Goal: Task Accomplishment & Management: Use online tool/utility

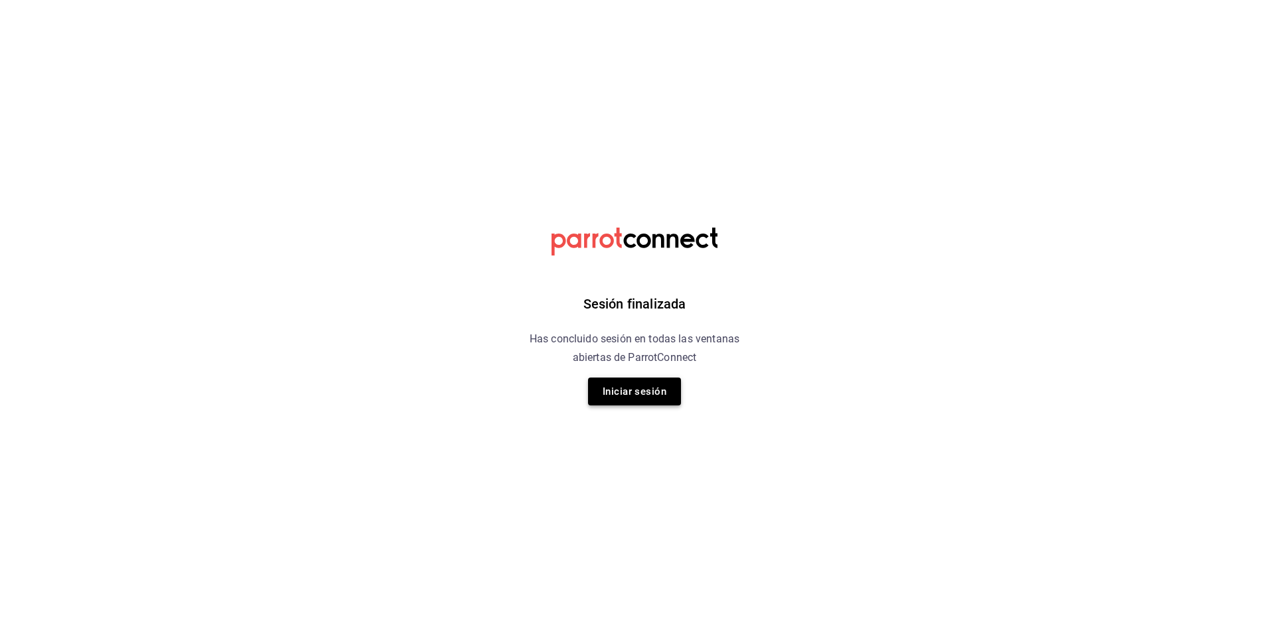
click at [626, 383] on button "Iniciar sesión" at bounding box center [634, 392] width 93 height 28
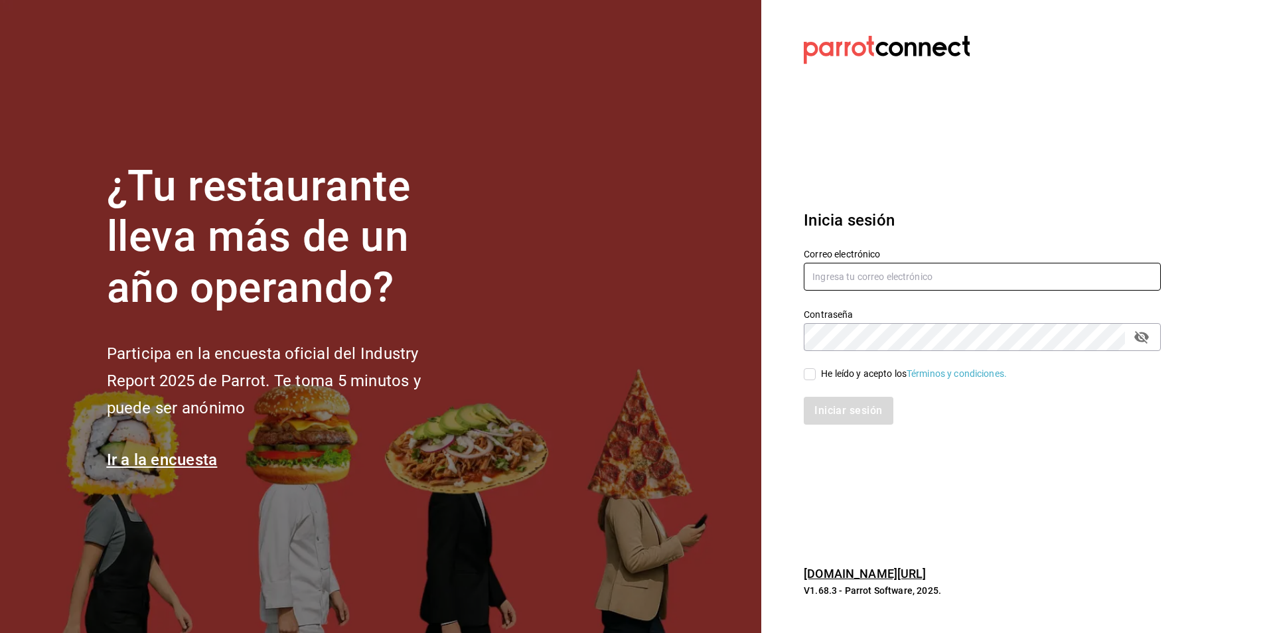
type input "jose.garcia@grupocosteno.com"
click at [813, 373] on input "He leído y acepto los Términos y condiciones." at bounding box center [810, 374] width 12 height 12
checkbox input "true"
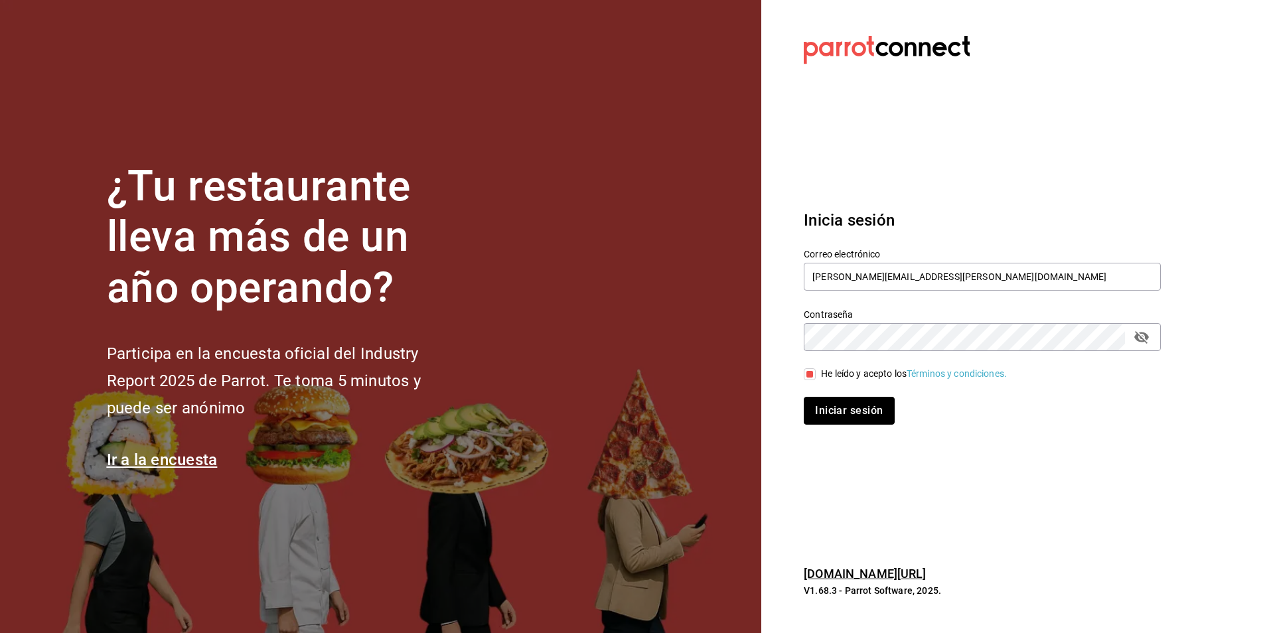
click at [824, 410] on button "Iniciar sesión" at bounding box center [849, 411] width 90 height 28
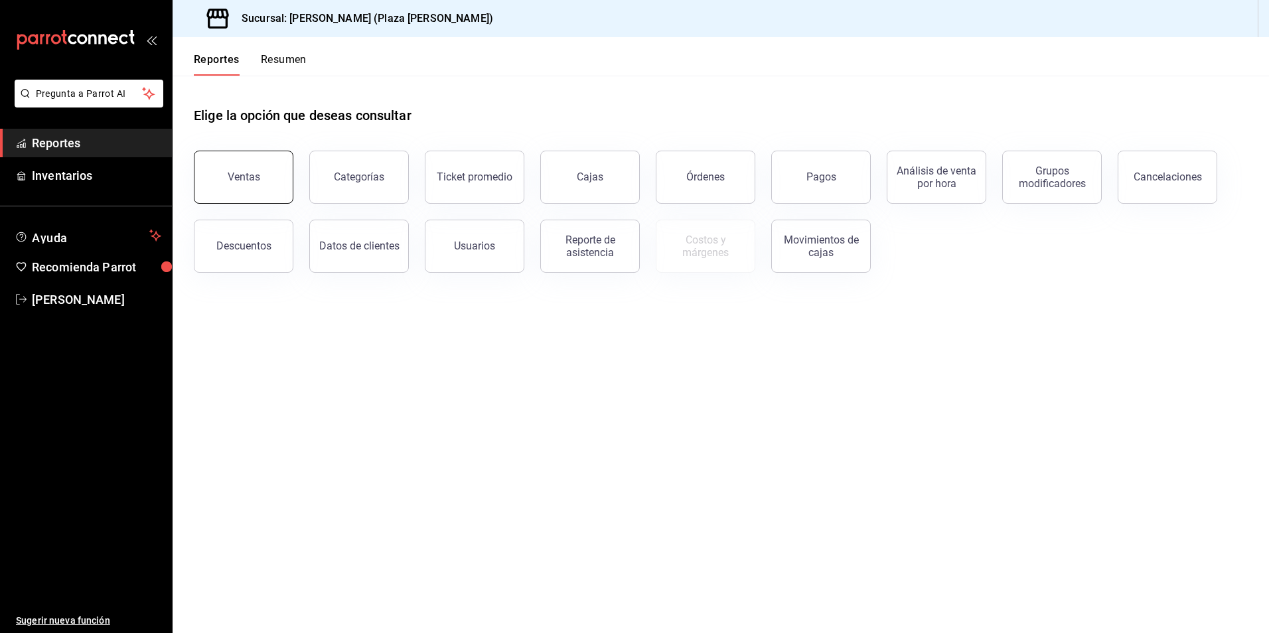
click at [252, 183] on button "Ventas" at bounding box center [244, 177] width 100 height 53
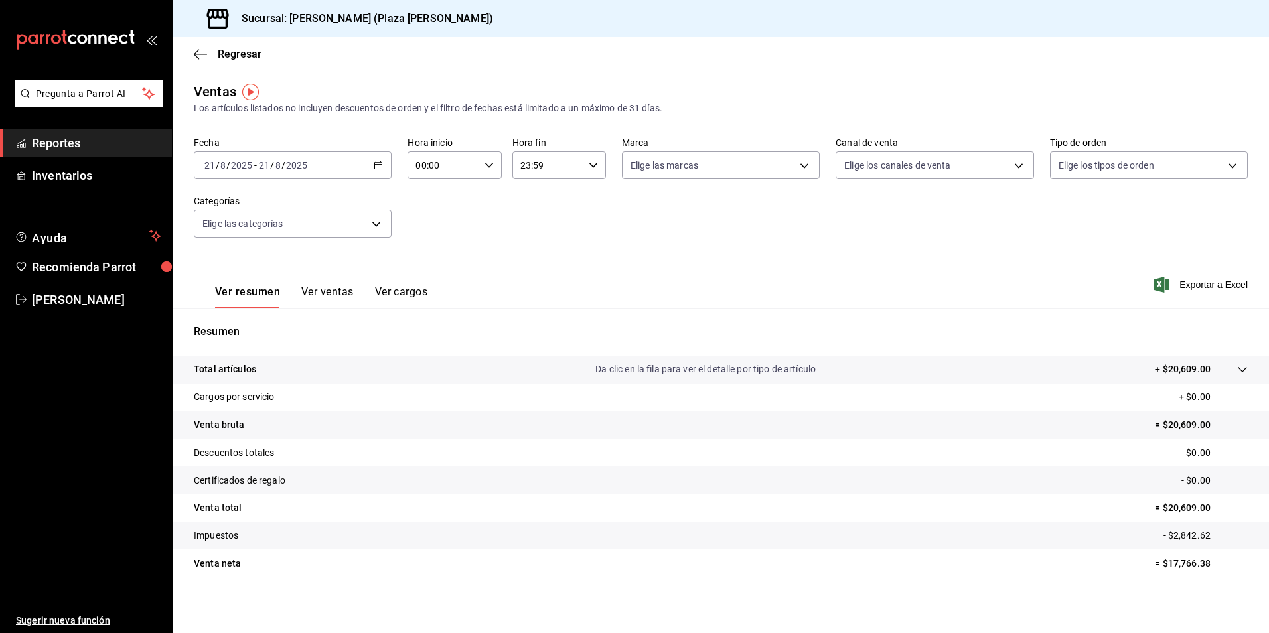
click at [42, 137] on span "Reportes" at bounding box center [96, 143] width 129 height 18
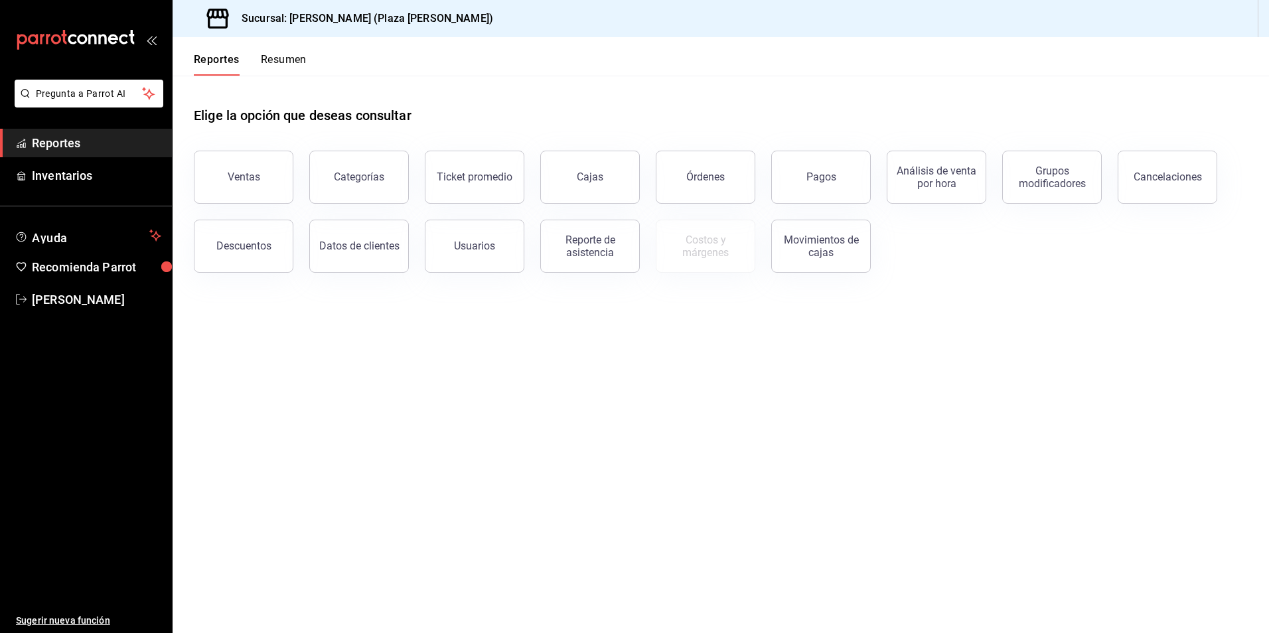
click at [279, 55] on button "Resumen" at bounding box center [284, 64] width 46 height 23
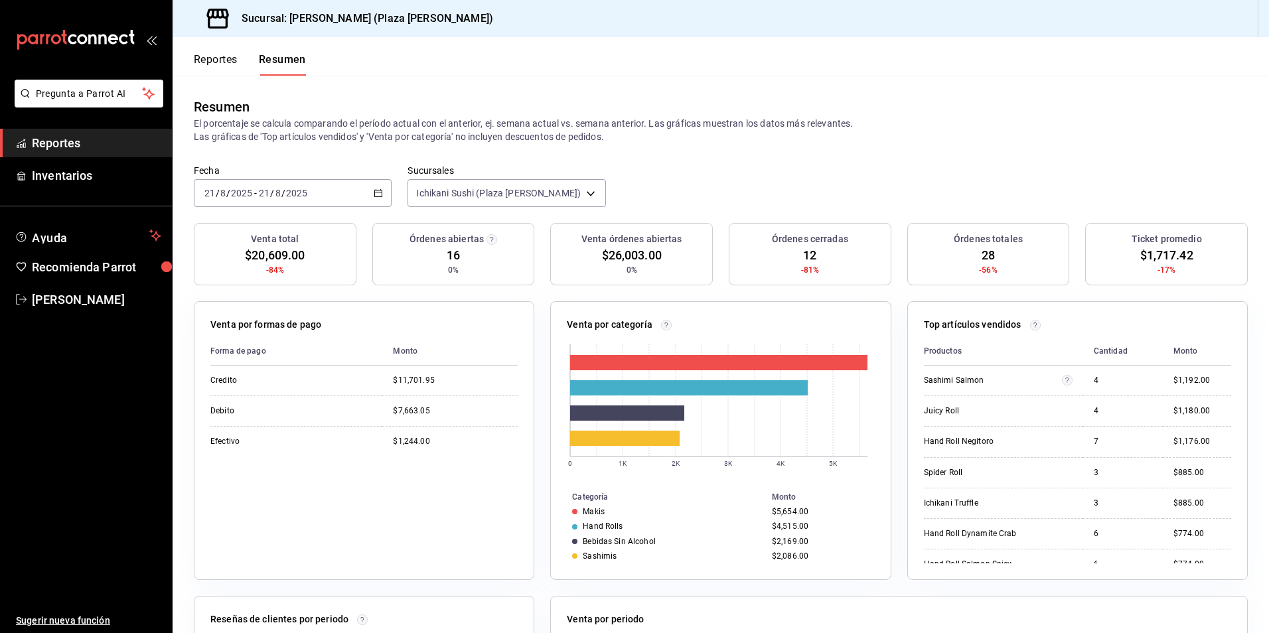
click at [64, 141] on span "Reportes" at bounding box center [96, 143] width 129 height 18
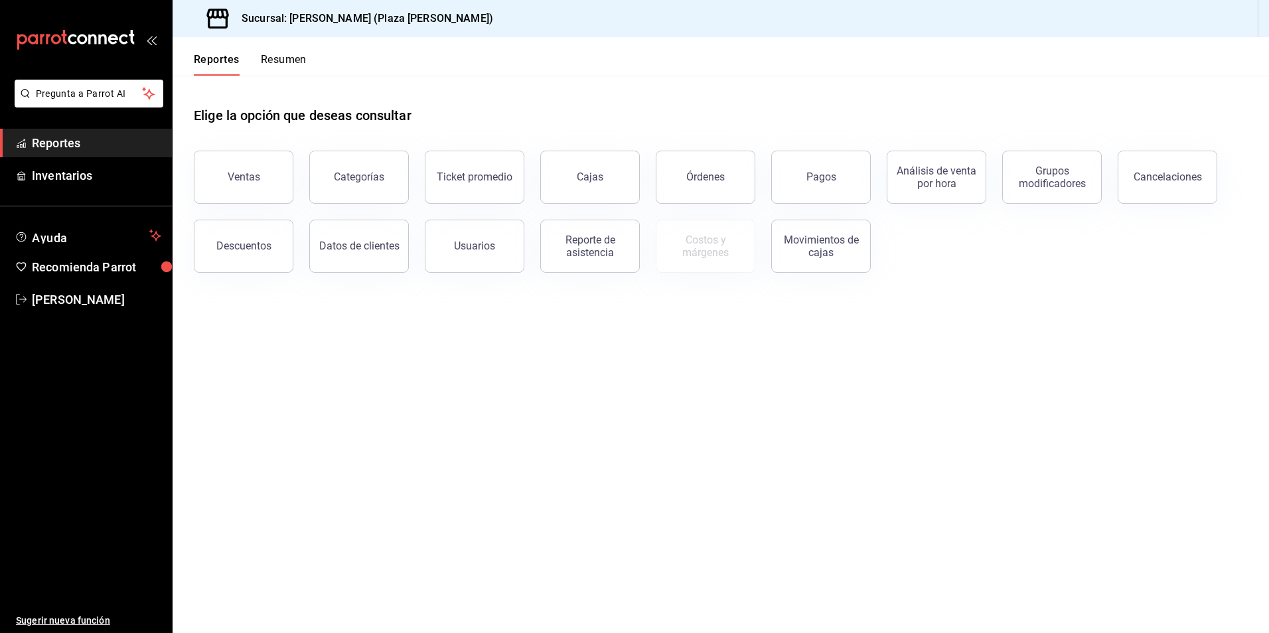
click at [261, 59] on button "Resumen" at bounding box center [284, 64] width 46 height 23
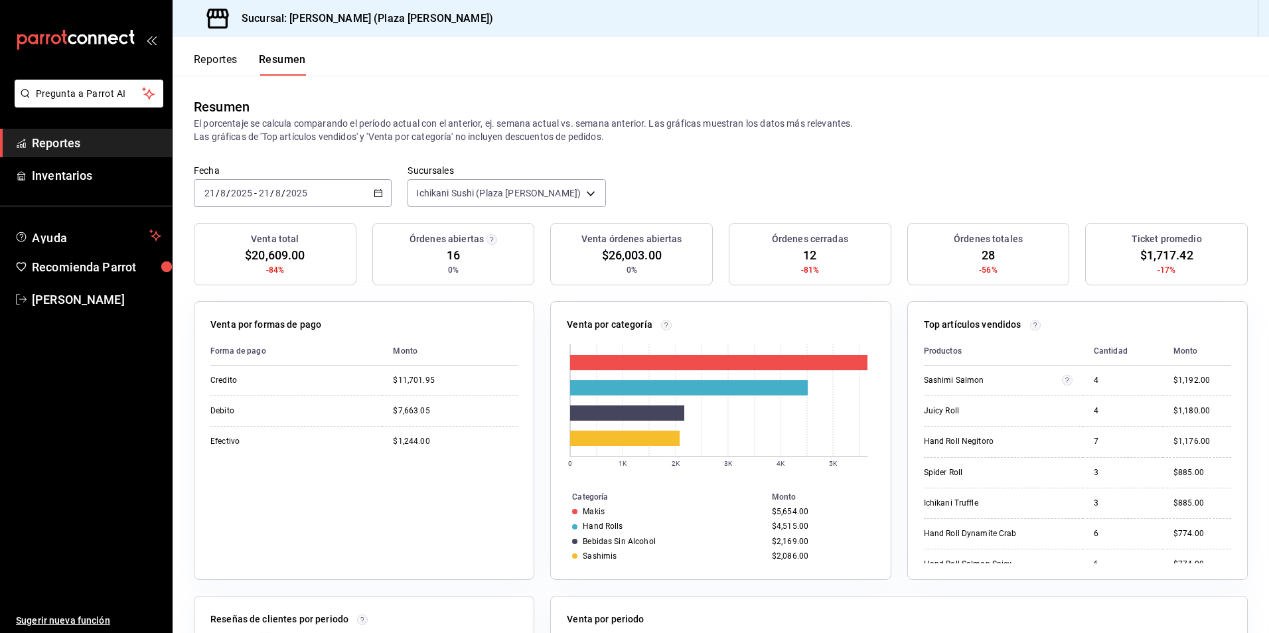
click at [400, 111] on div "Resumen" at bounding box center [721, 107] width 1054 height 20
click at [50, 138] on span "Reportes" at bounding box center [96, 143] width 129 height 18
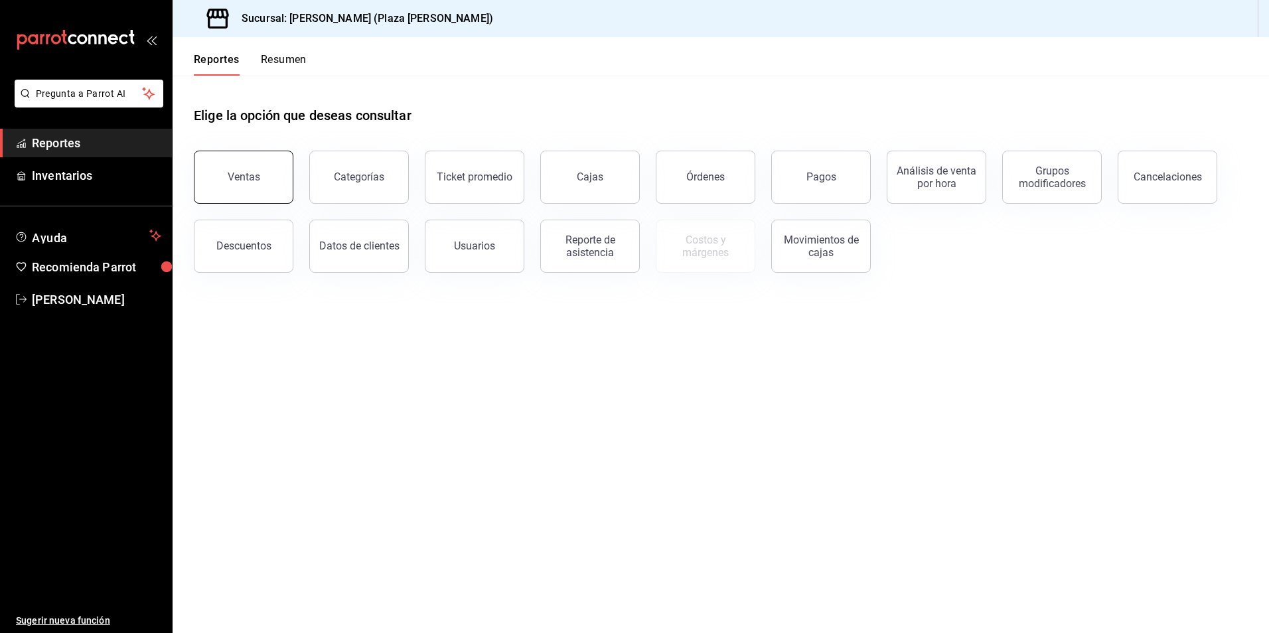
click at [244, 182] on div "Ventas" at bounding box center [244, 177] width 33 height 13
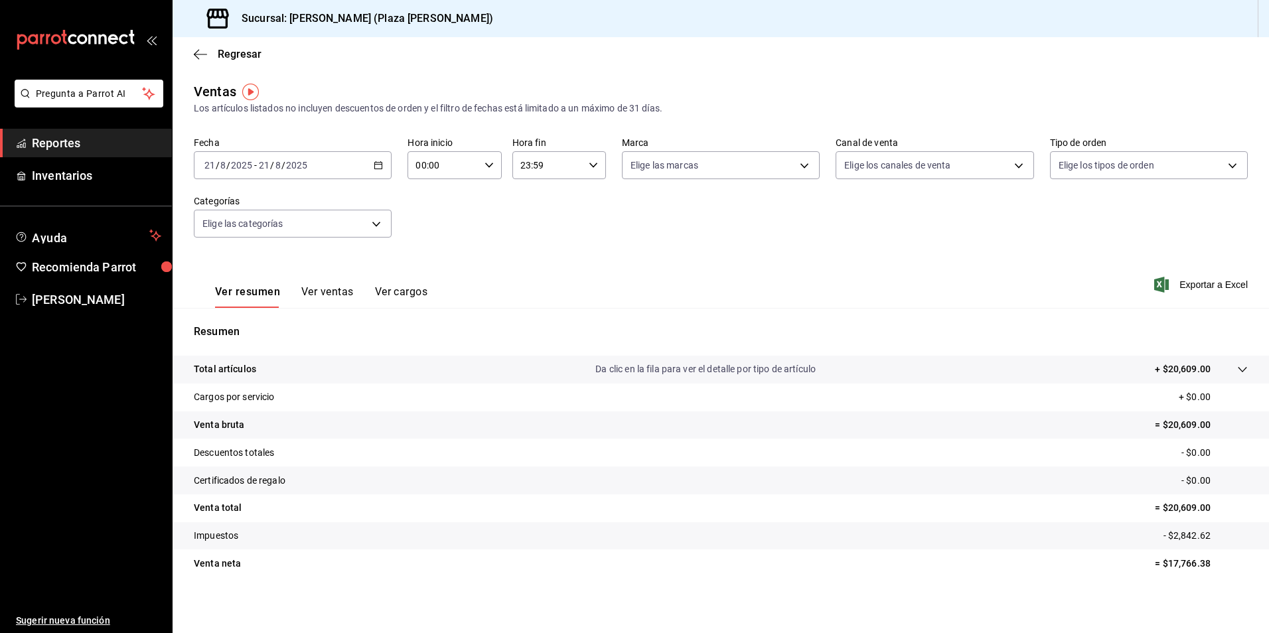
click at [377, 163] on \(Stroke\) "button" at bounding box center [378, 165] width 8 height 7
click at [257, 330] on span "Rango de fechas" at bounding box center [256, 325] width 103 height 14
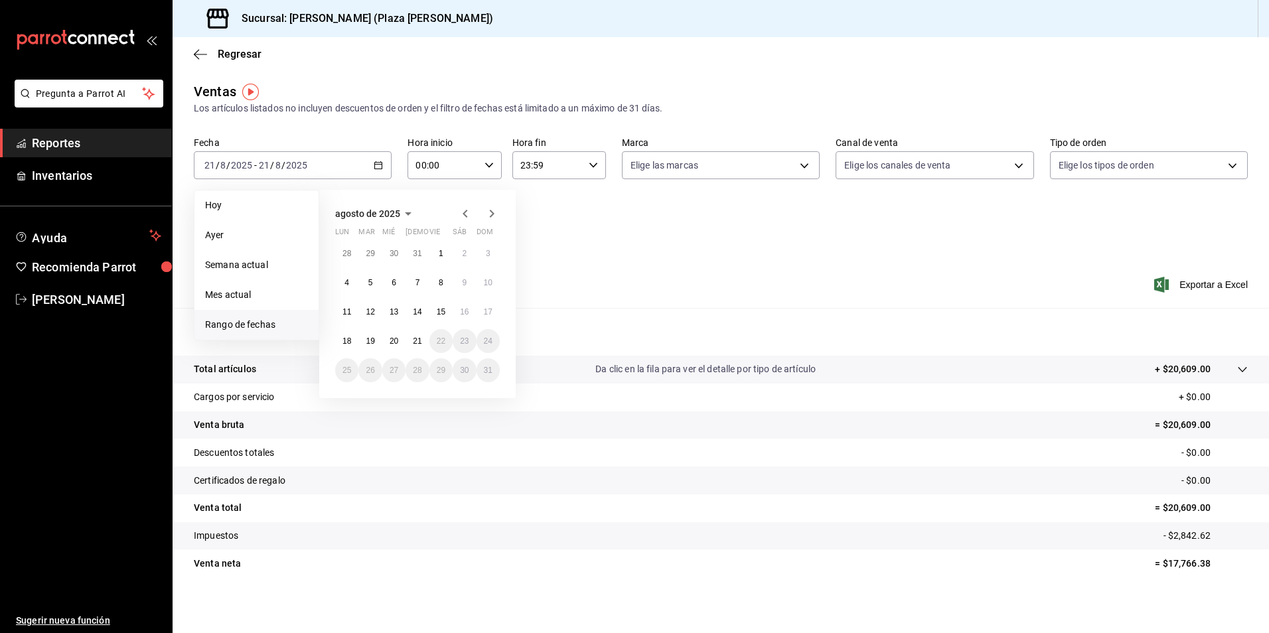
click at [443, 255] on button "1" at bounding box center [441, 254] width 23 height 24
click at [416, 341] on abbr "21" at bounding box center [417, 341] width 9 height 9
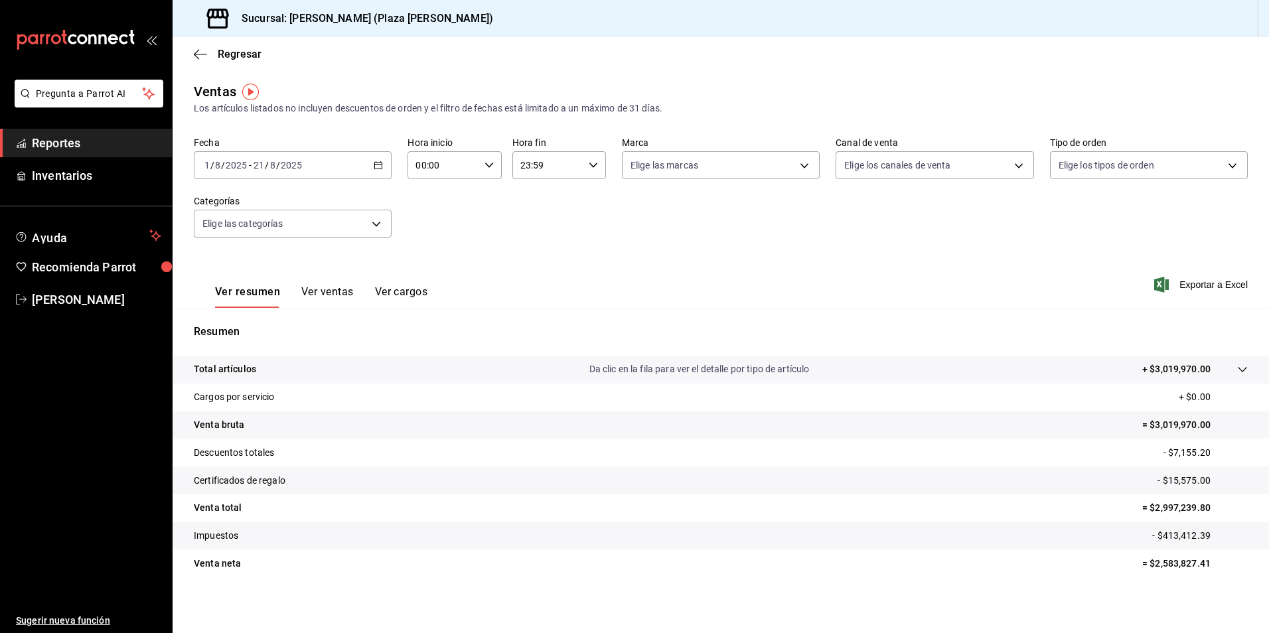
click at [1148, 566] on p "= $2,583,827.41" at bounding box center [1195, 564] width 106 height 14
drag, startPoint x: 1206, startPoint y: 560, endPoint x: 1093, endPoint y: 564, distance: 112.3
click at [1093, 564] on tr "Venta neta = $2,583,827.41" at bounding box center [721, 564] width 1097 height 28
click at [1073, 586] on div "Total artículos Da clic en la fila para ver el detalle por tipo de artículo + $…" at bounding box center [721, 475] width 1097 height 238
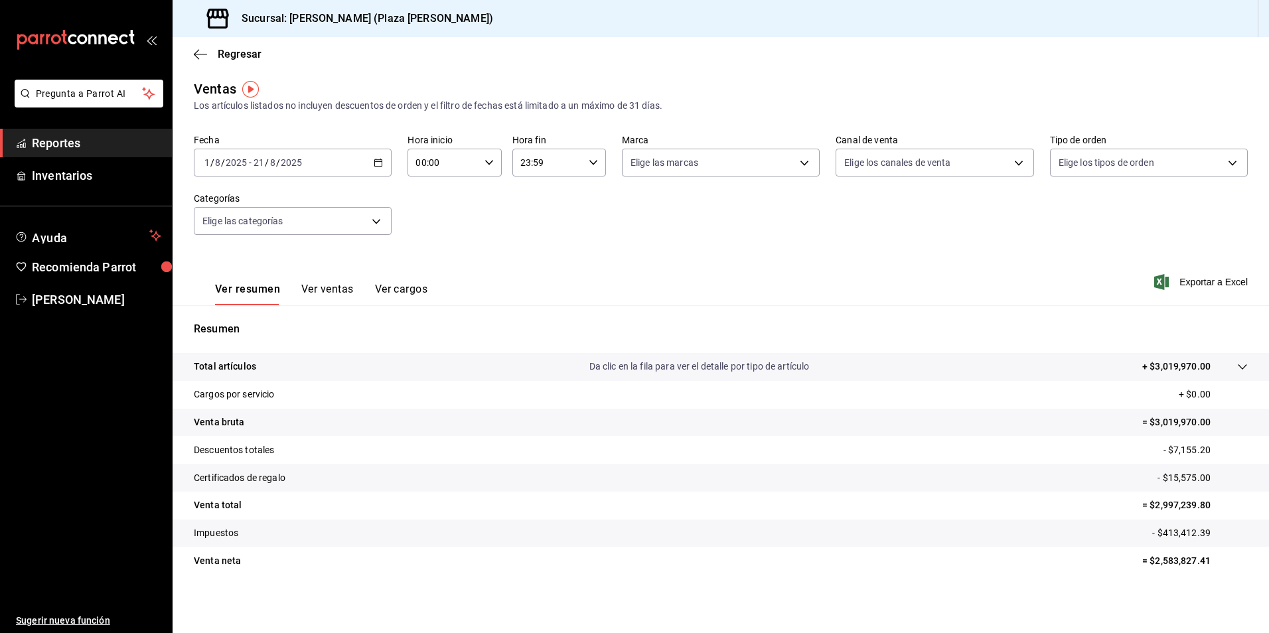
click at [824, 300] on div "Ver resumen Ver ventas Ver cargos Exportar a Excel" at bounding box center [721, 278] width 1097 height 54
click at [819, 320] on div "Resumen Total artículos Da clic en la fila para ver el detalle por tipo de artí…" at bounding box center [721, 450] width 1097 height 285
click at [1164, 218] on div "Fecha [DATE] [DATE] - [DATE] [DATE] Hora inicio 00:00 Hora inicio Hora fin 23:5…" at bounding box center [721, 195] width 1054 height 117
click at [76, 144] on span "Reportes" at bounding box center [96, 143] width 129 height 18
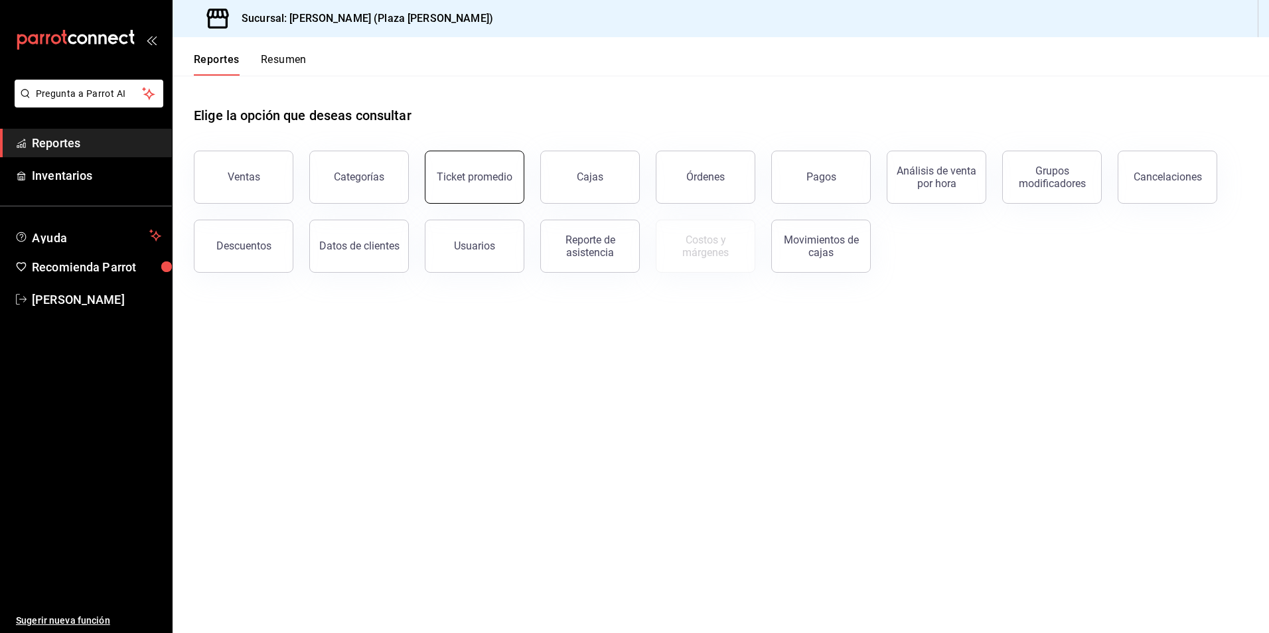
click at [508, 179] on div "Ticket promedio" at bounding box center [475, 177] width 76 height 13
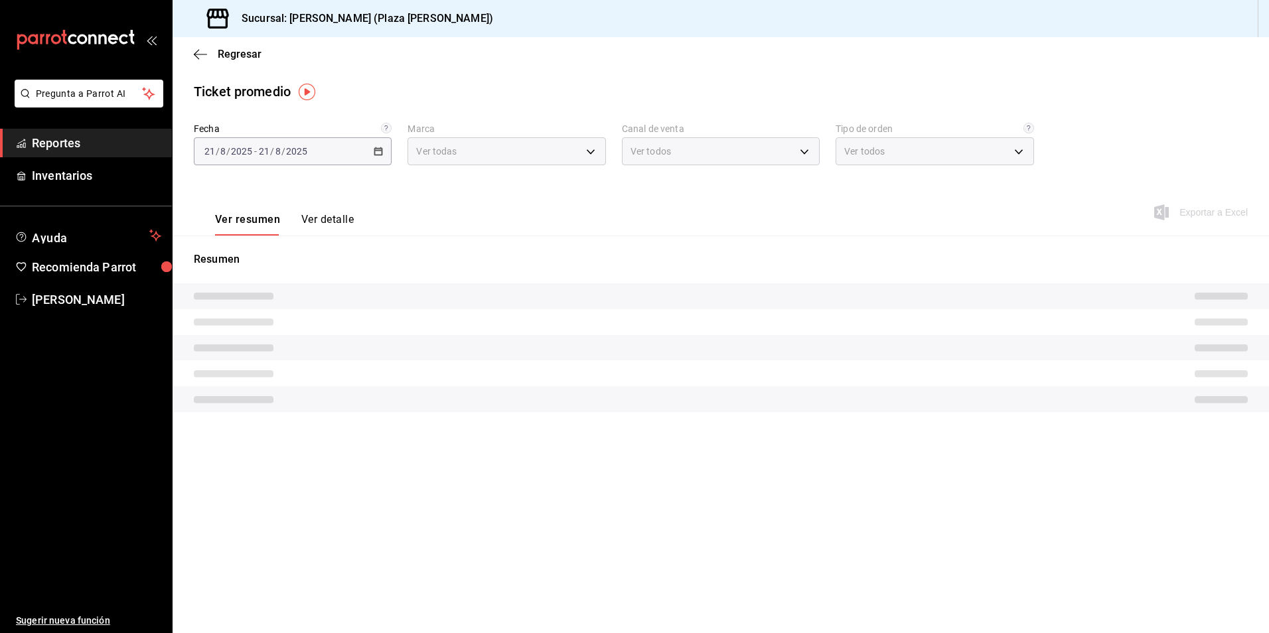
type input "abc0a998-24f3-49b9-87eb-b6f27766d4d5"
type input "PARROT,UBER_EATS,RAPPI,DIDI_FOOD,ONLINE"
type input "c62a6c8a-5deb-4e34-9cb3-511eee532814,EXTERNAL"
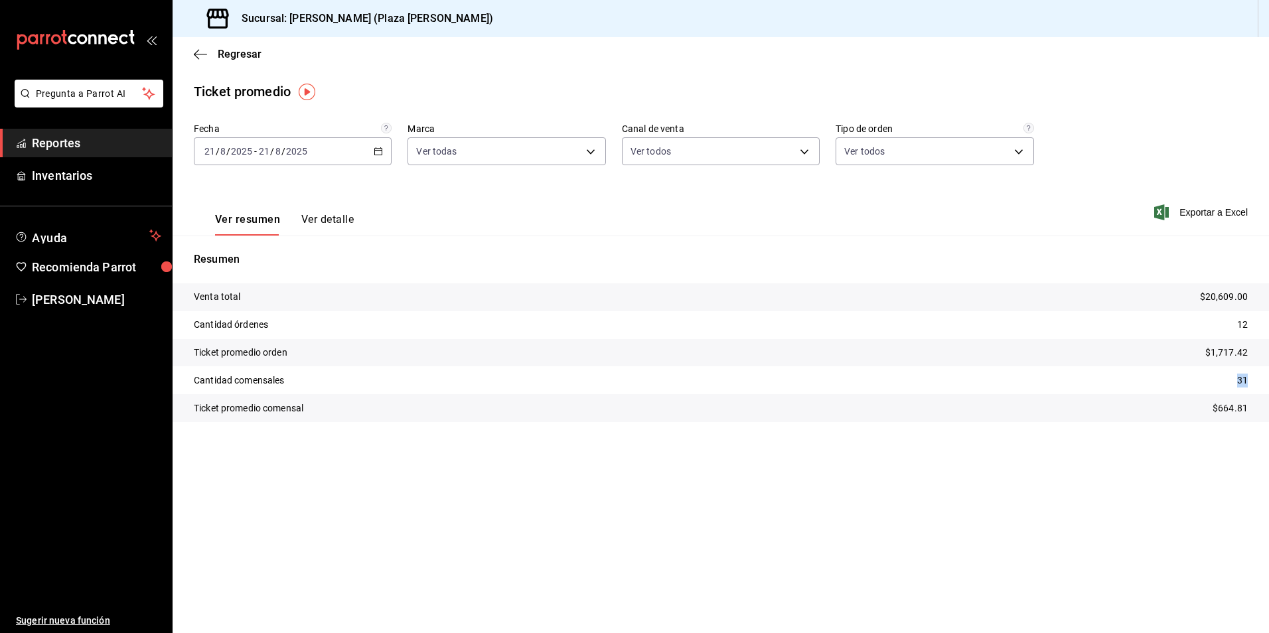
drag, startPoint x: 1244, startPoint y: 383, endPoint x: 1220, endPoint y: 384, distance: 23.9
click at [1220, 384] on tr "Cantidad comensales 31" at bounding box center [721, 380] width 1097 height 28
drag, startPoint x: 1056, startPoint y: 266, endPoint x: 1095, endPoint y: 213, distance: 65.5
click at [1054, 265] on p "Resumen" at bounding box center [721, 260] width 1054 height 16
drag, startPoint x: 1108, startPoint y: 208, endPoint x: 1101, endPoint y: 218, distance: 12.5
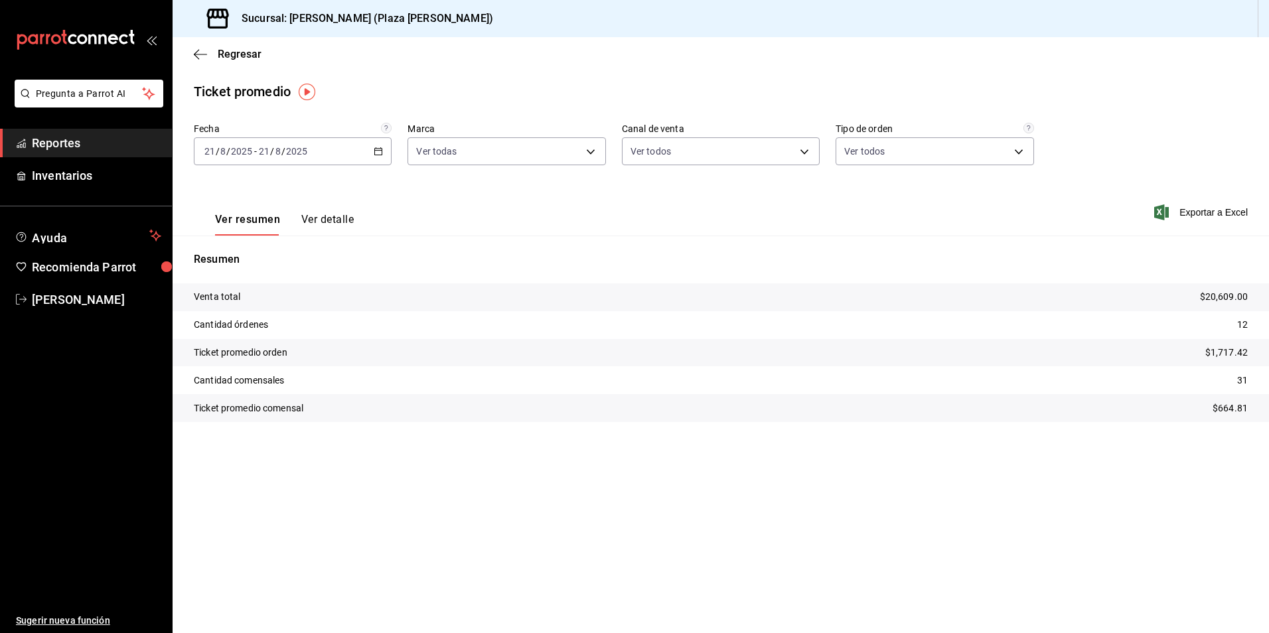
click at [1100, 214] on div "Ver resumen Ver detalle Exportar a Excel" at bounding box center [721, 208] width 1097 height 54
click at [1165, 261] on p "Resumen" at bounding box center [721, 260] width 1054 height 16
drag, startPoint x: 58, startPoint y: 139, endPoint x: 90, endPoint y: 137, distance: 31.2
click at [58, 139] on span "Reportes" at bounding box center [96, 143] width 129 height 18
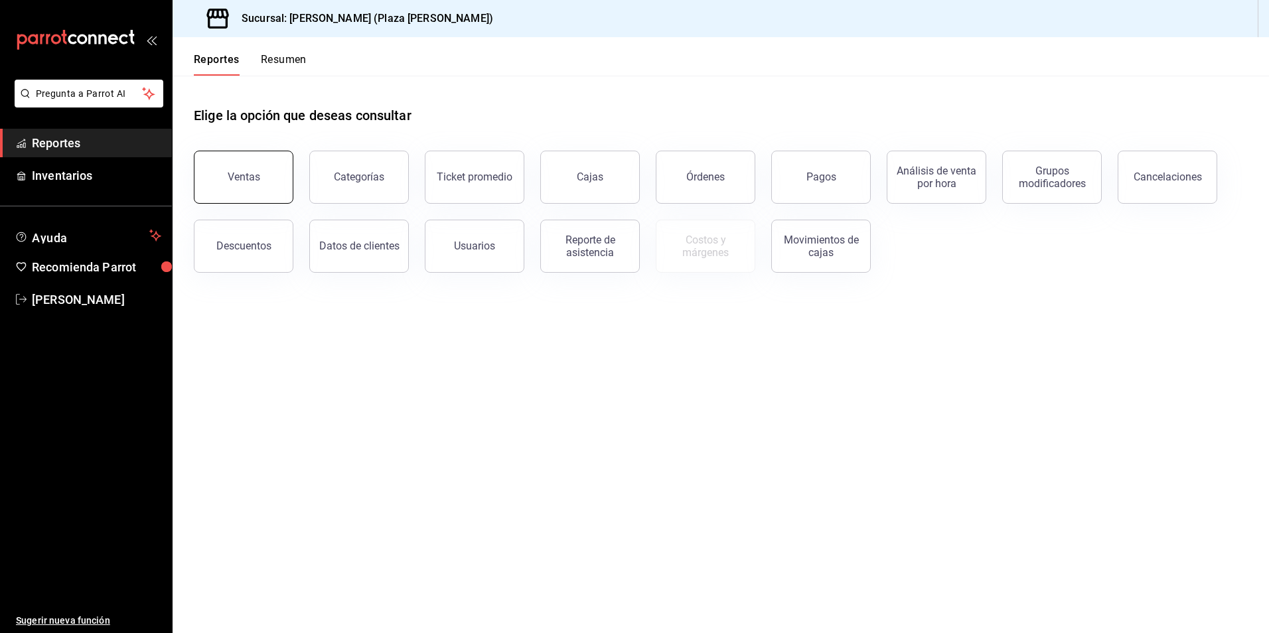
click at [243, 181] on div "Ventas" at bounding box center [244, 177] width 33 height 13
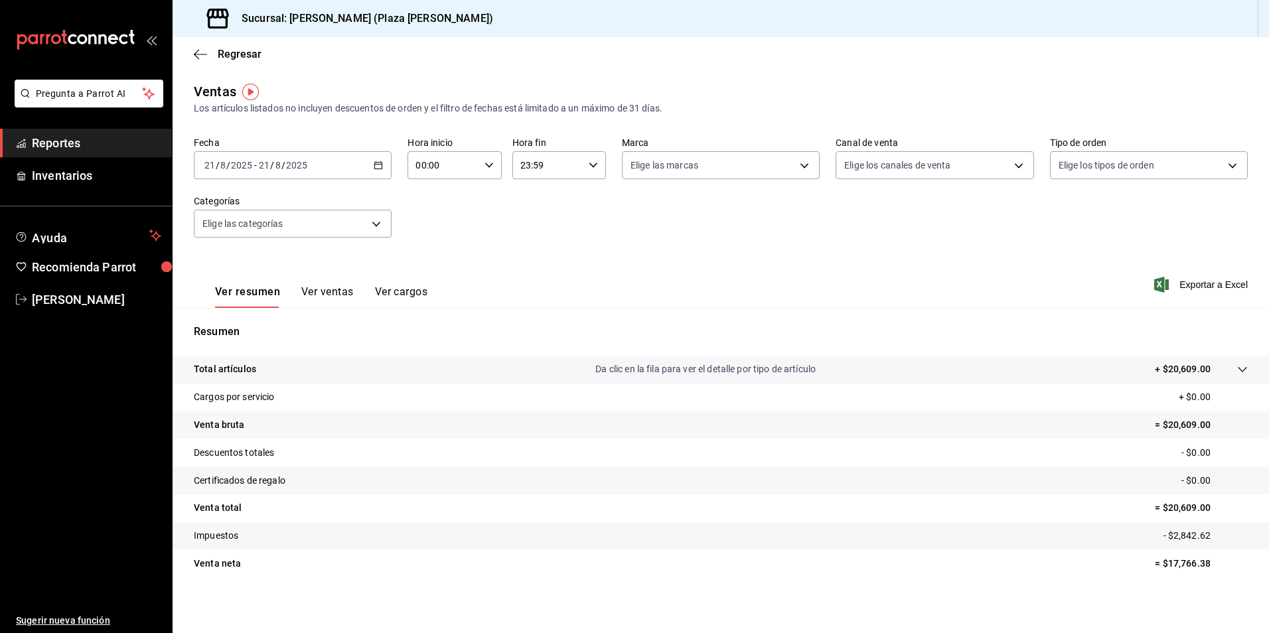
click at [374, 163] on \(Stroke\) "button" at bounding box center [378, 165] width 8 height 7
click at [256, 325] on span "Rango de fechas" at bounding box center [256, 325] width 103 height 14
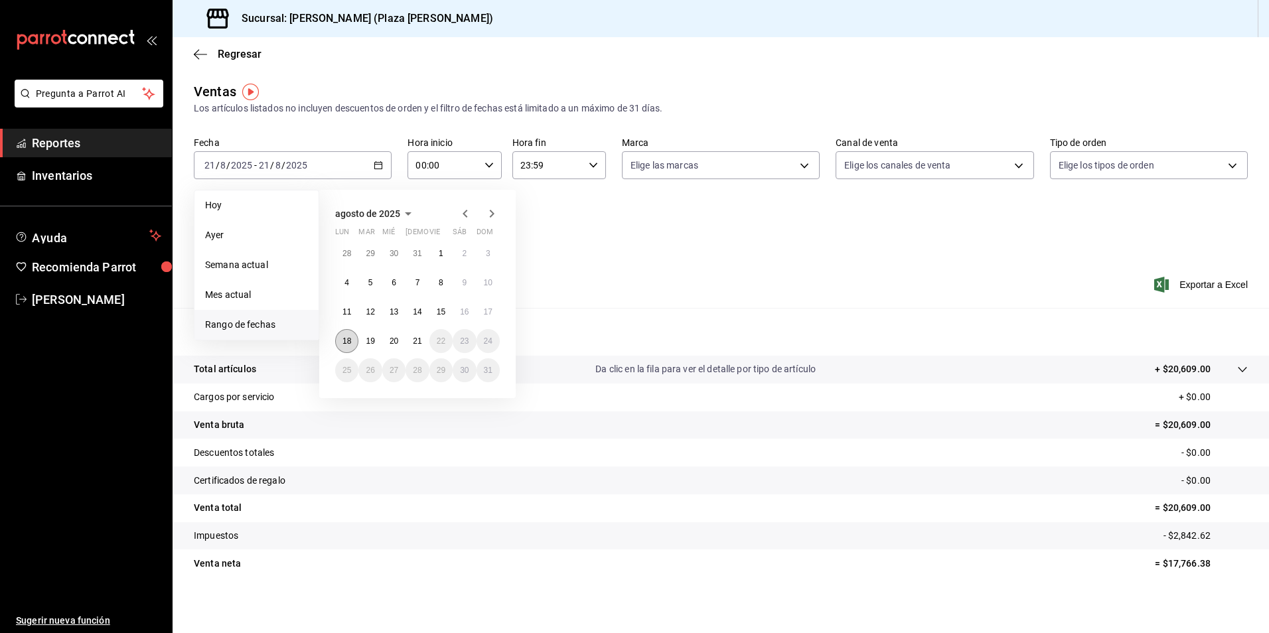
click at [344, 341] on abbr "18" at bounding box center [347, 341] width 9 height 9
click at [416, 334] on button "21" at bounding box center [417, 341] width 23 height 24
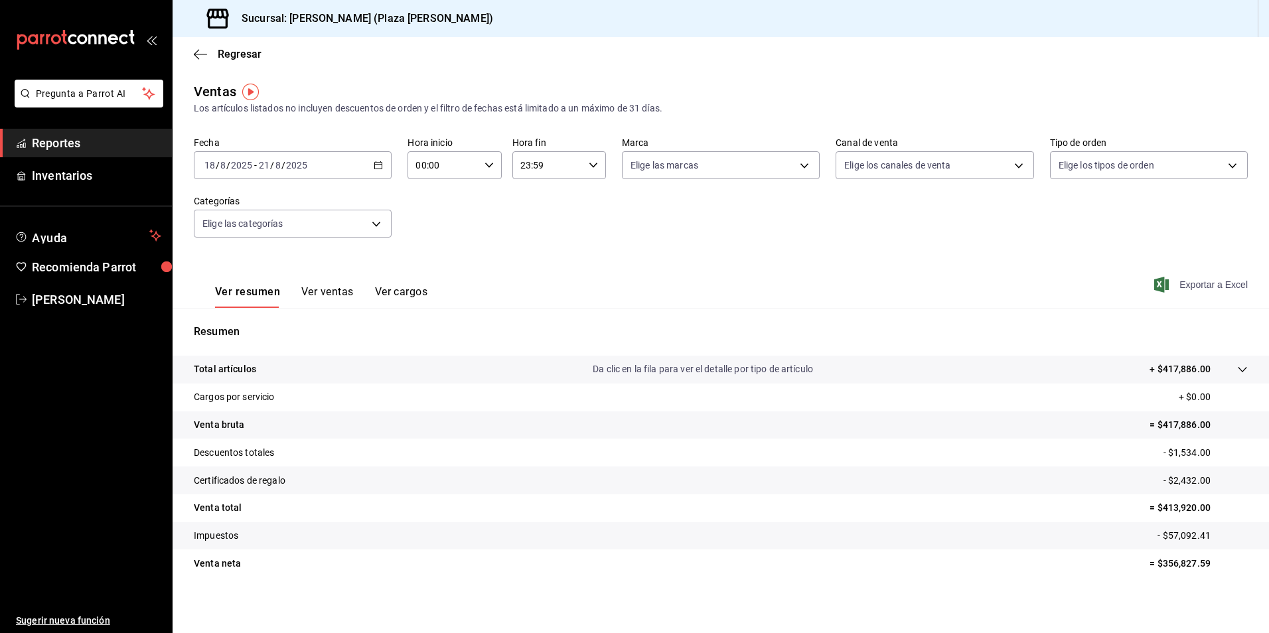
click at [1204, 287] on span "Exportar a Excel" at bounding box center [1202, 285] width 91 height 16
